Goal: Navigation & Orientation: Find specific page/section

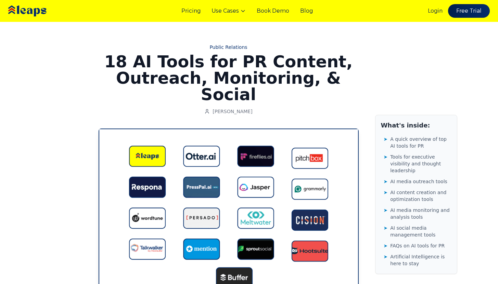
click at [37, 10] on img at bounding box center [37, 11] width 61 height 21
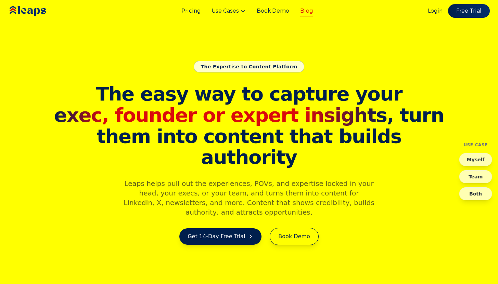
click at [305, 14] on link "Blog" at bounding box center [306, 11] width 13 height 8
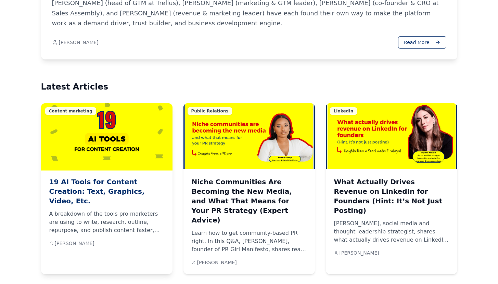
scroll to position [568, 0]
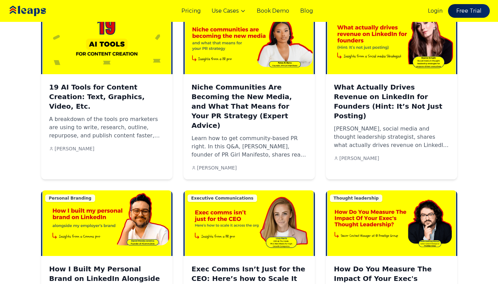
scroll to position [443, 0]
